Goal: Information Seeking & Learning: Learn about a topic

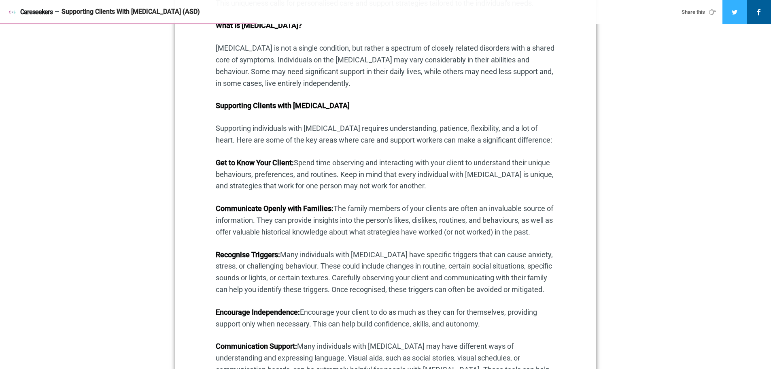
scroll to position [486, 0]
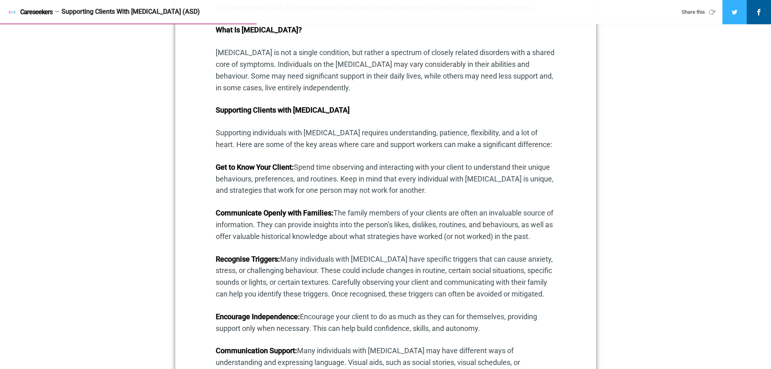
click at [418, 145] on p "Supporting individuals with [MEDICAL_DATA] requires understanding, patience, fl…" at bounding box center [386, 138] width 340 height 23
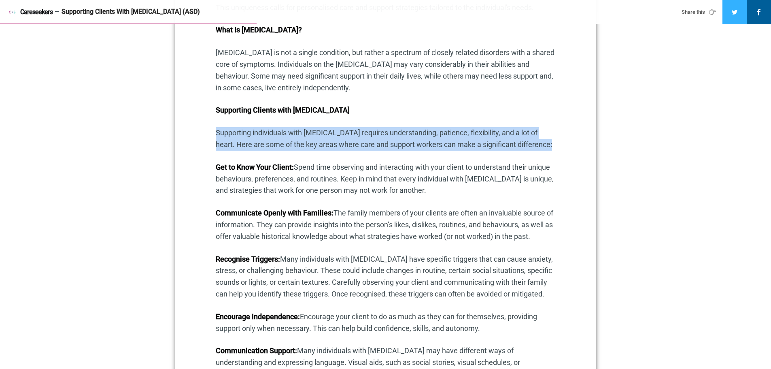
click at [418, 145] on p "Supporting individuals with [MEDICAL_DATA] requires understanding, patience, fl…" at bounding box center [386, 138] width 340 height 23
click at [418, 151] on p "Supporting individuals with [MEDICAL_DATA] requires understanding, patience, fl…" at bounding box center [386, 138] width 340 height 23
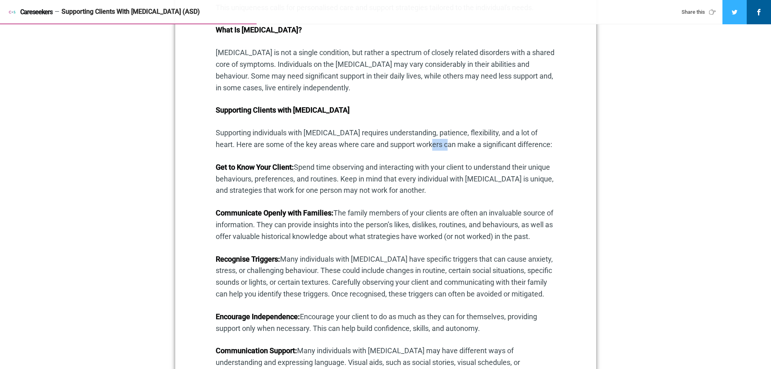
click at [418, 151] on p "Supporting individuals with [MEDICAL_DATA] requires understanding, patience, fl…" at bounding box center [386, 138] width 340 height 23
click at [400, 180] on p "Get to Know Your Client: Spend time observing and interacting with your client …" at bounding box center [386, 179] width 340 height 35
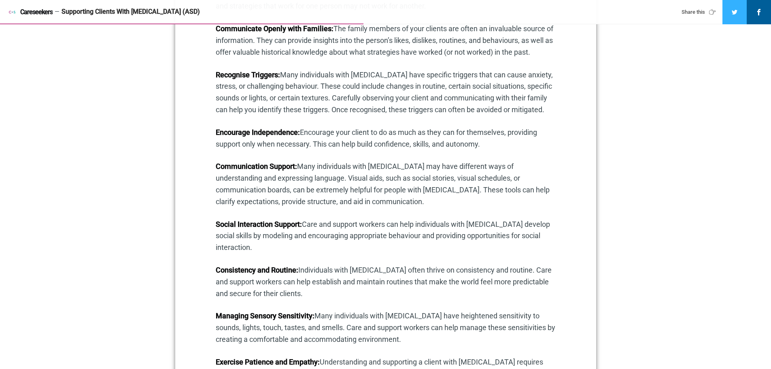
scroll to position [688, 0]
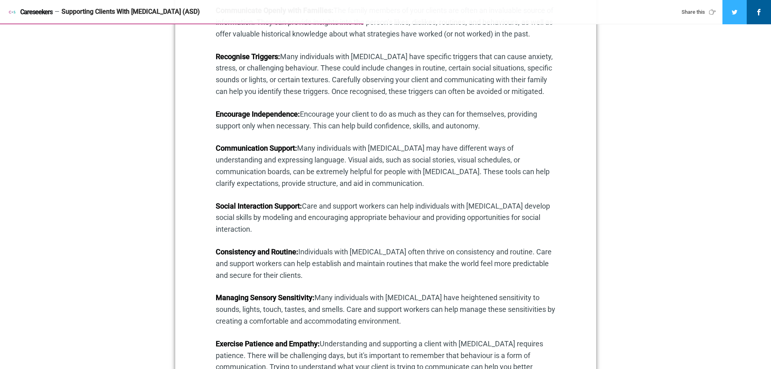
click at [390, 216] on p "Social Interaction Support: Care and support workers can help individuals with …" at bounding box center [386, 217] width 340 height 35
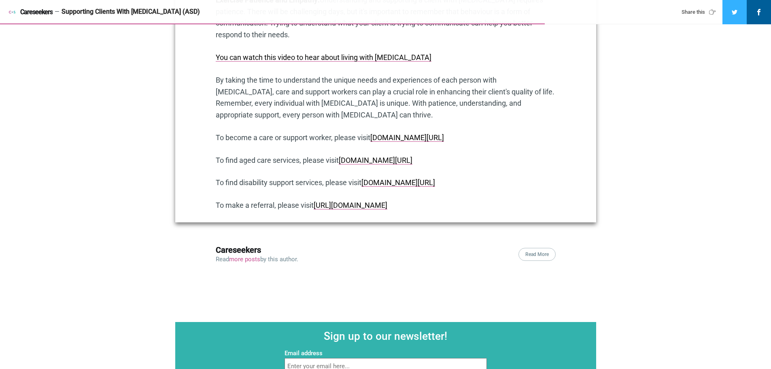
scroll to position [1012, 0]
